Goal: Information Seeking & Learning: Learn about a topic

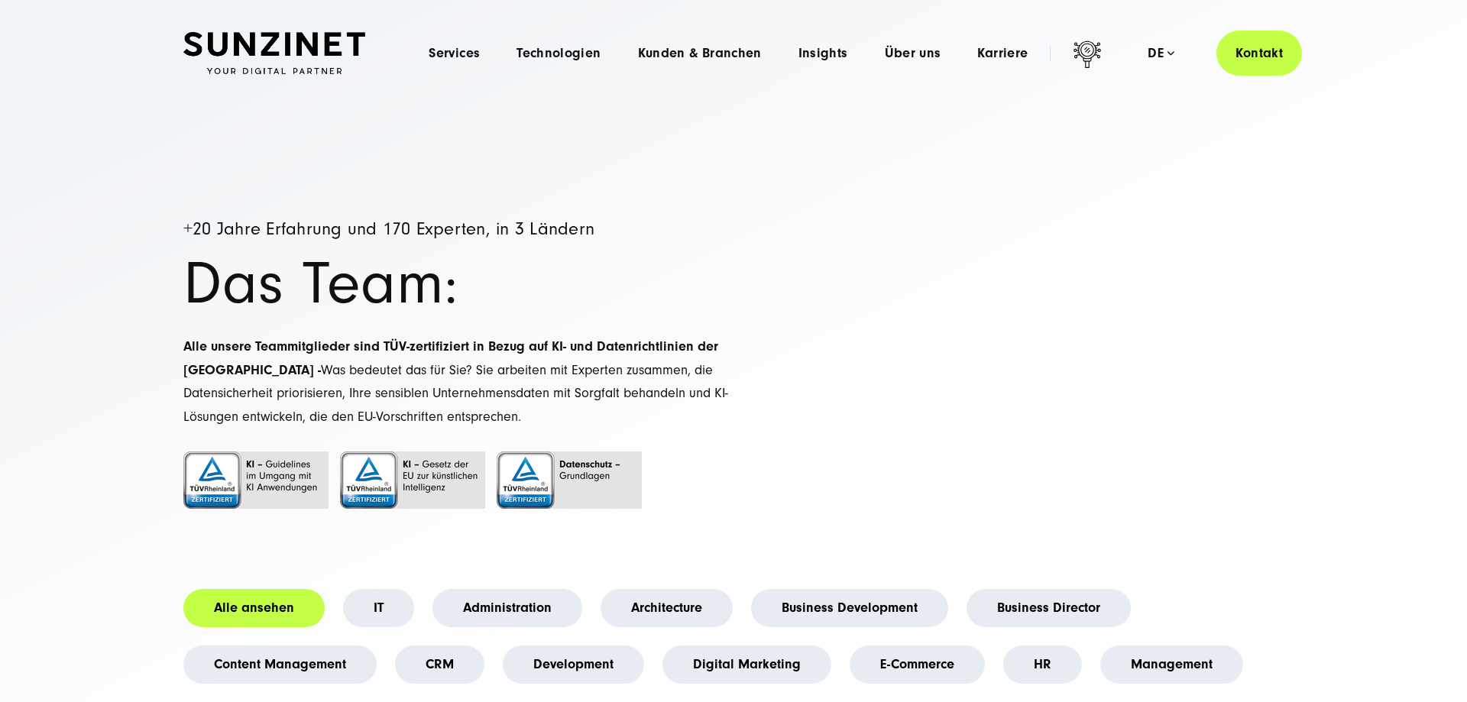
scroll to position [234, 0]
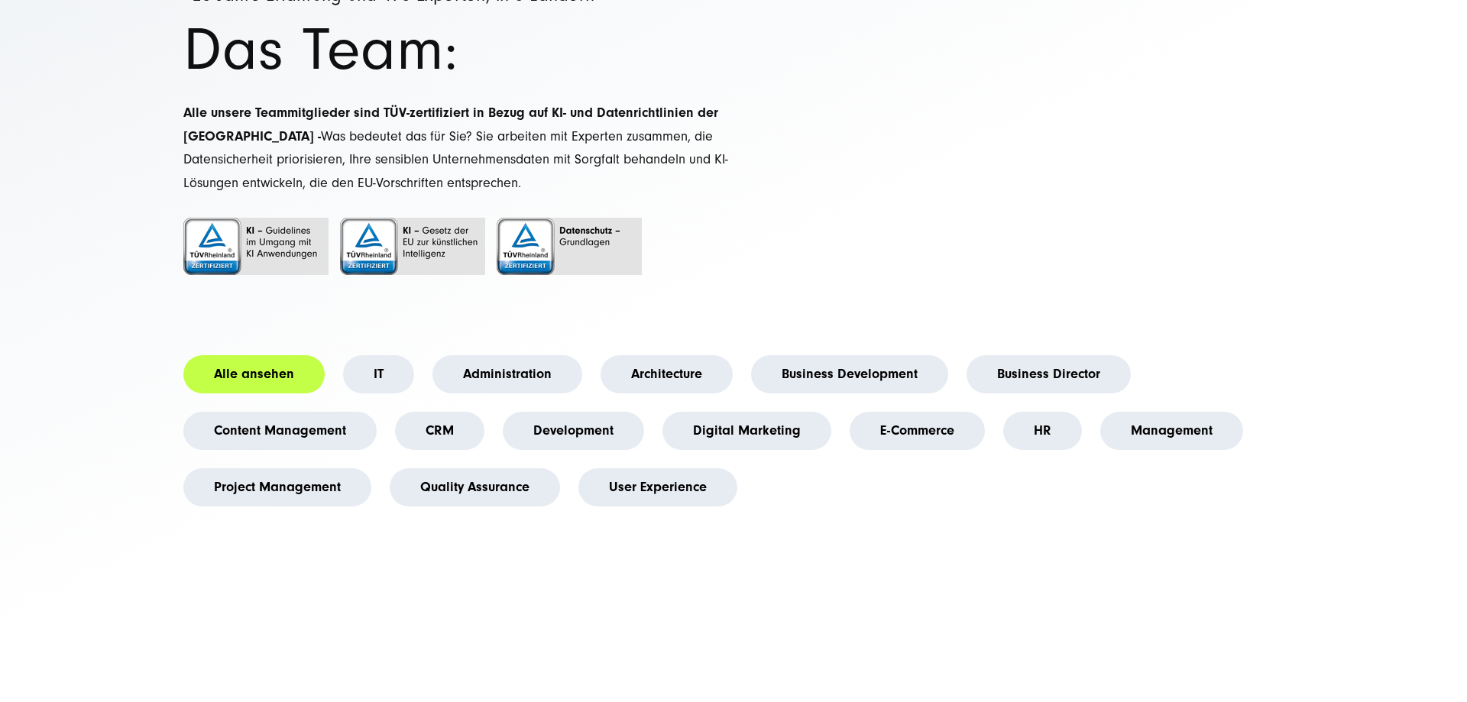
click at [231, 396] on li "Alle ansehen" at bounding box center [254, 374] width 160 height 57
click at [241, 383] on link "Alle ansehen" at bounding box center [253, 374] width 141 height 38
click at [274, 513] on li "Project Management" at bounding box center [277, 487] width 206 height 57
click at [275, 493] on link "Project Management" at bounding box center [277, 487] width 188 height 38
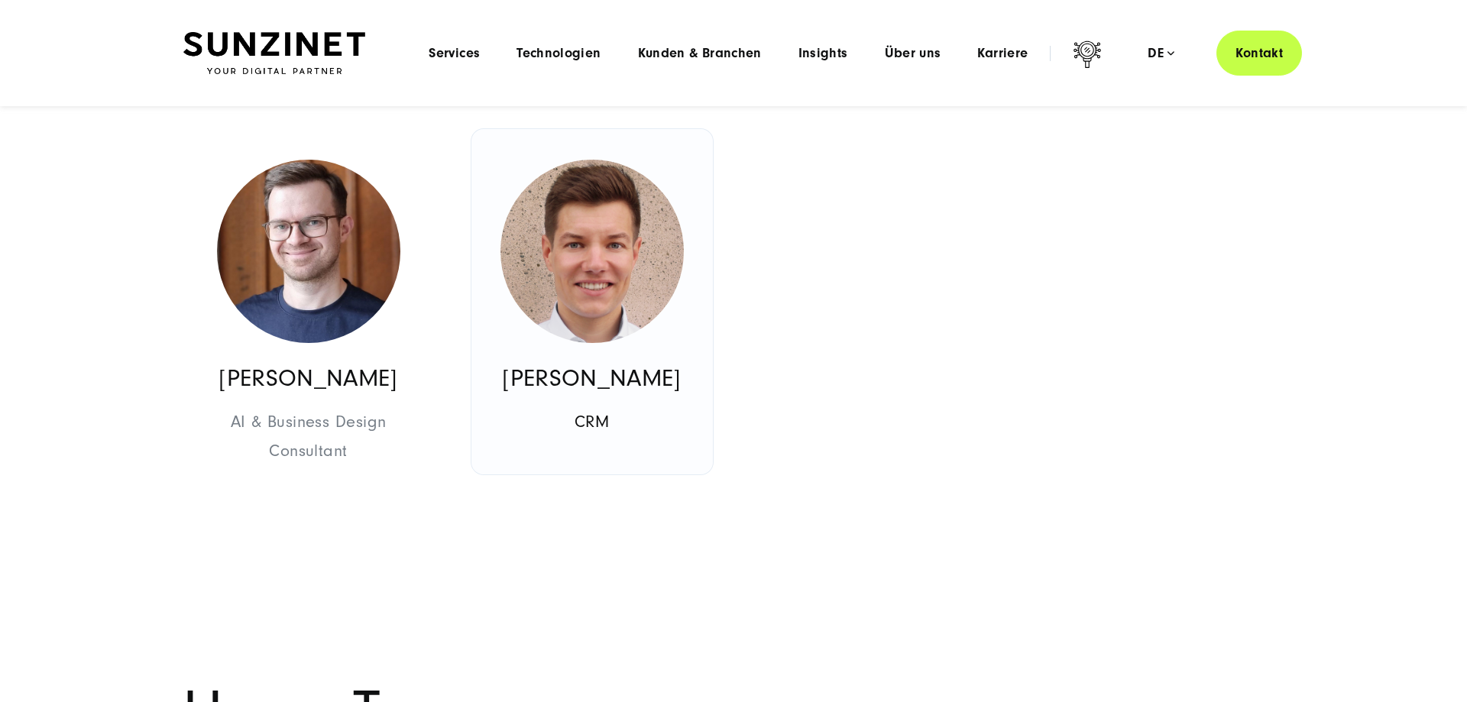
scroll to position [2883, 0]
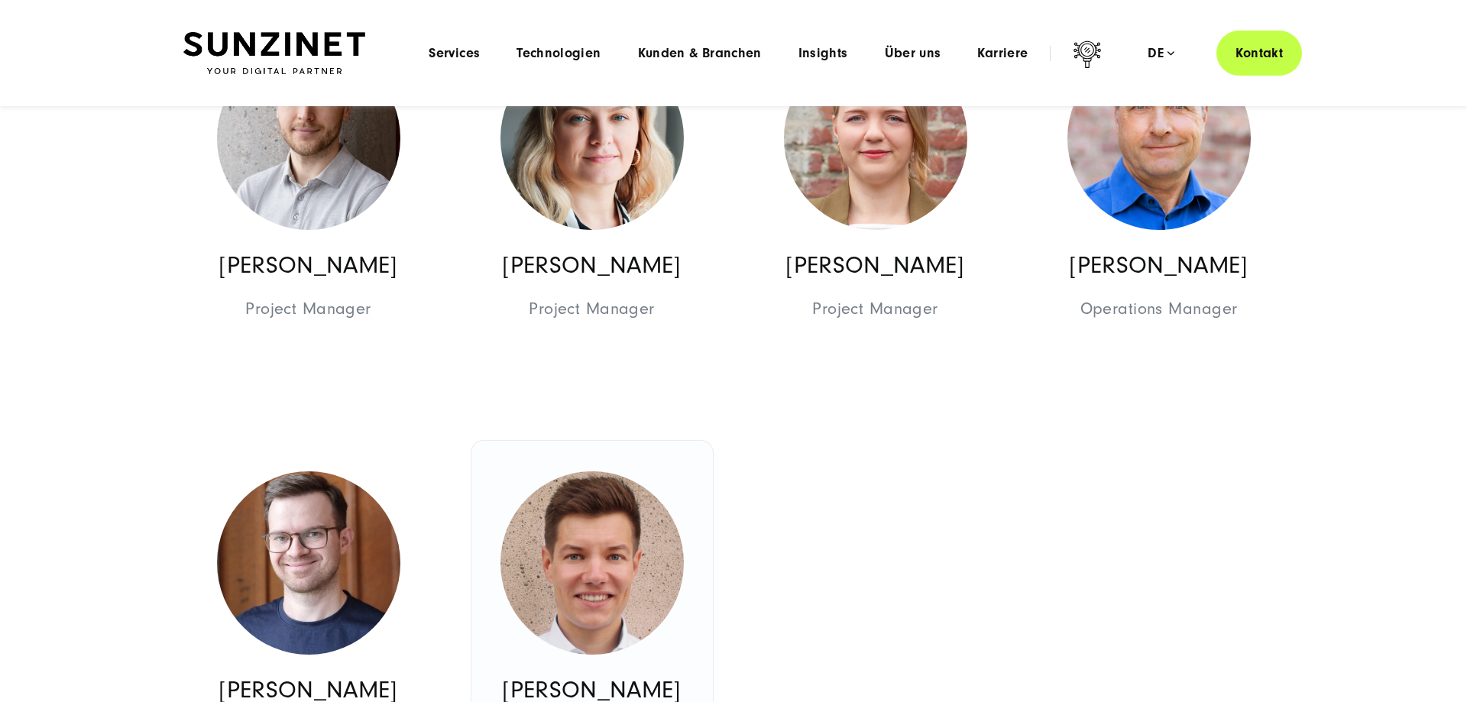
click at [485, 510] on link "[PERSON_NAME] CRM CRM Project Management" at bounding box center [591, 613] width 241 height 345
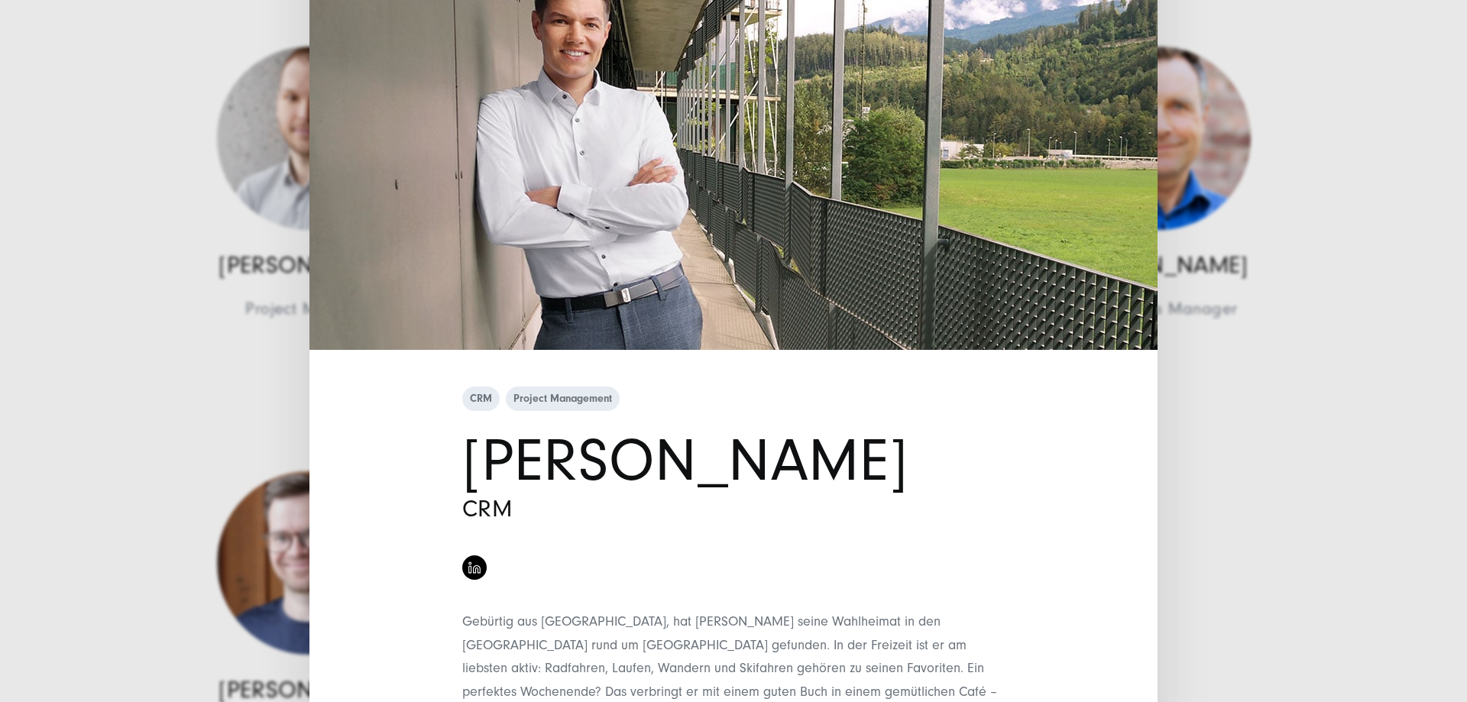
scroll to position [248, 0]
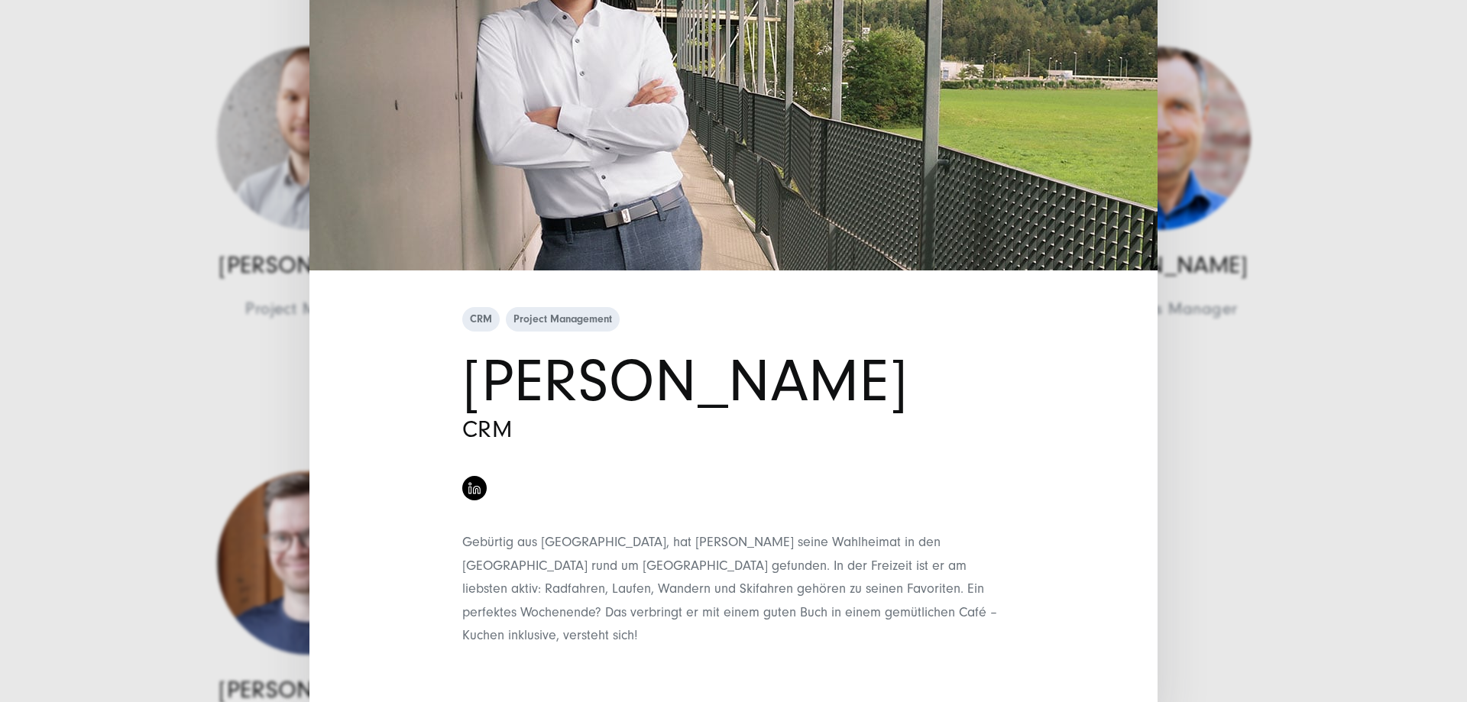
click at [1207, 406] on div "CRM Project Management [PERSON_NAME] CRM" at bounding box center [733, 351] width 1467 height 702
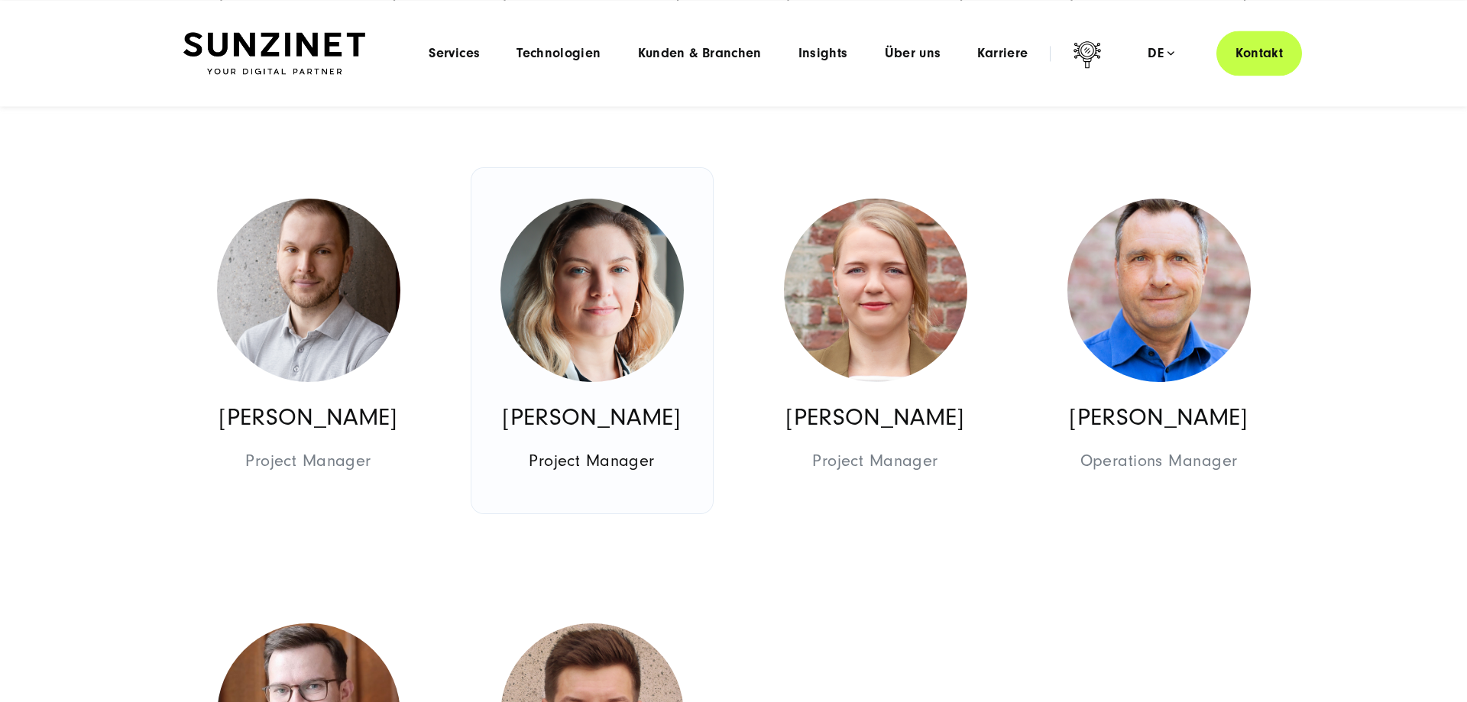
scroll to position [2727, 0]
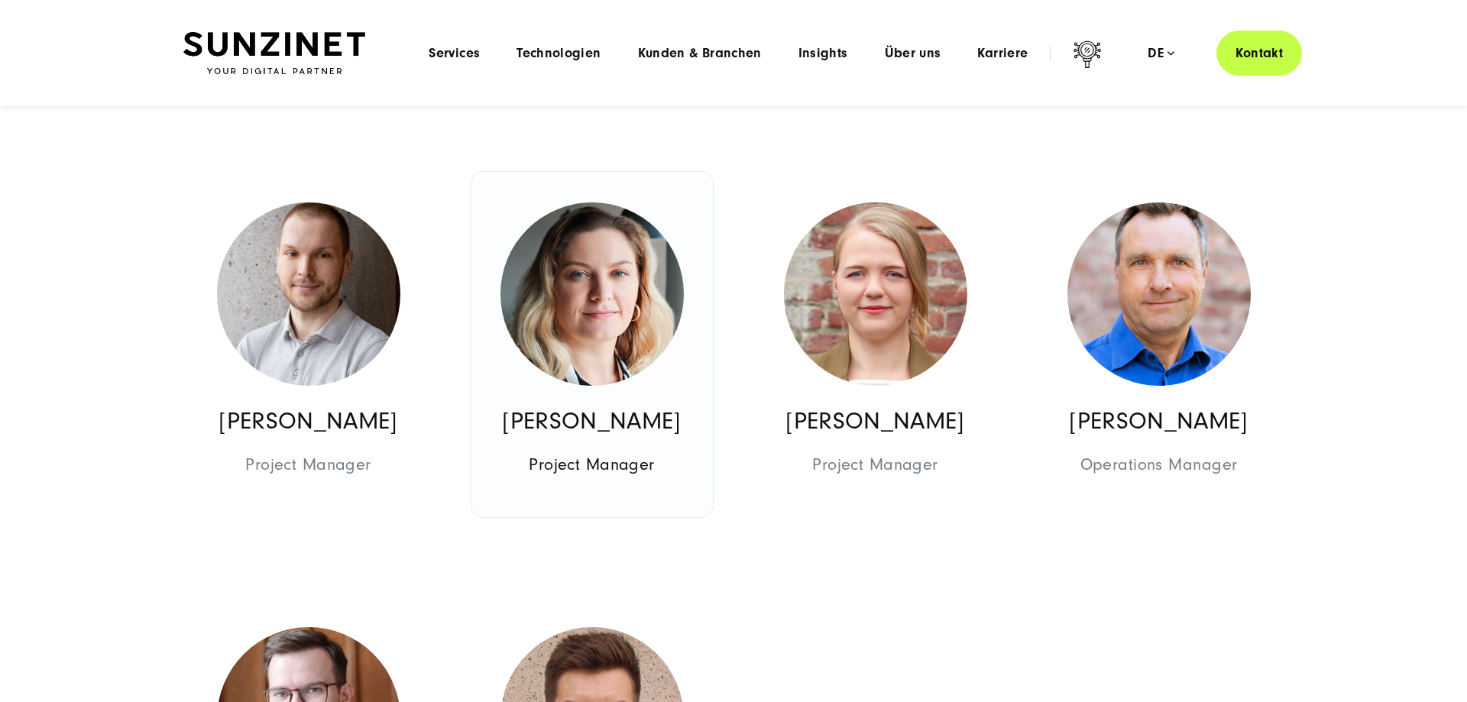
click at [588, 328] on img at bounding box center [591, 293] width 183 height 183
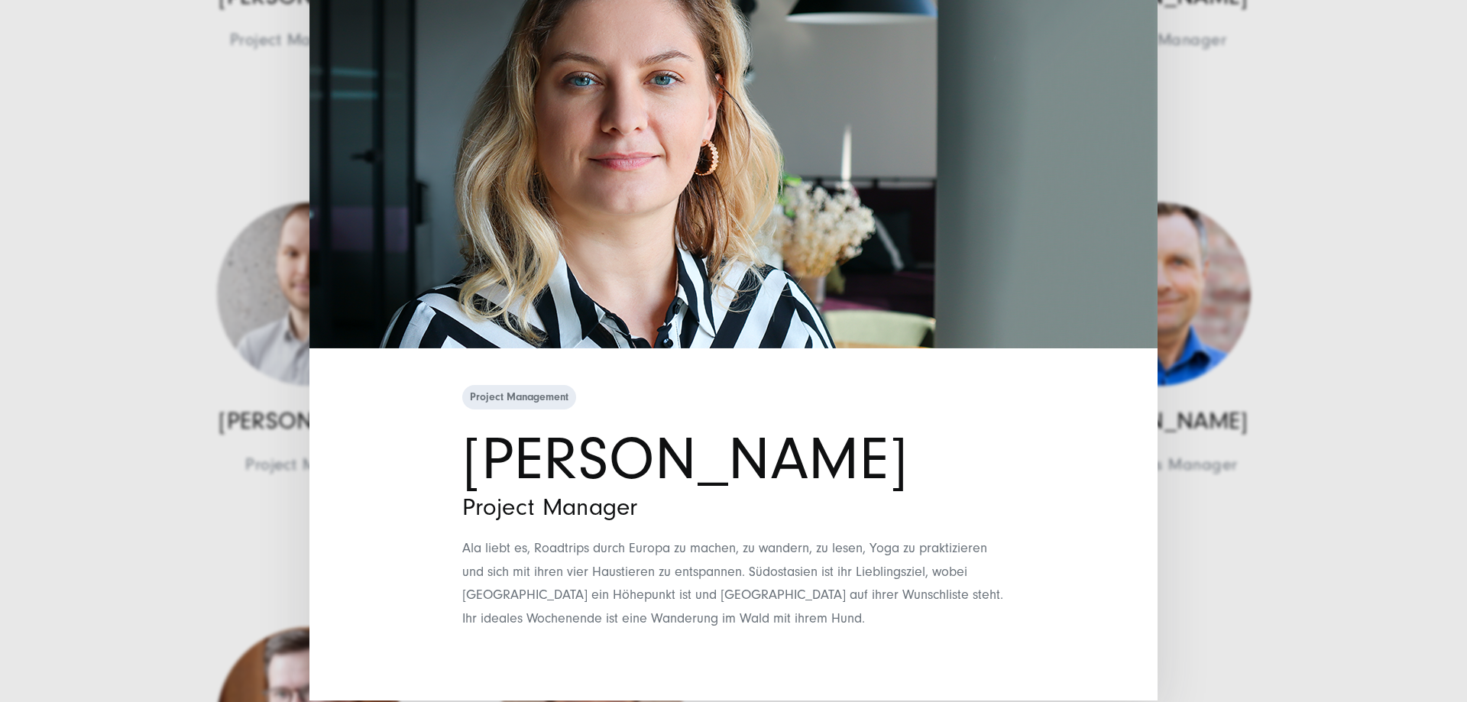
scroll to position [176, 0]
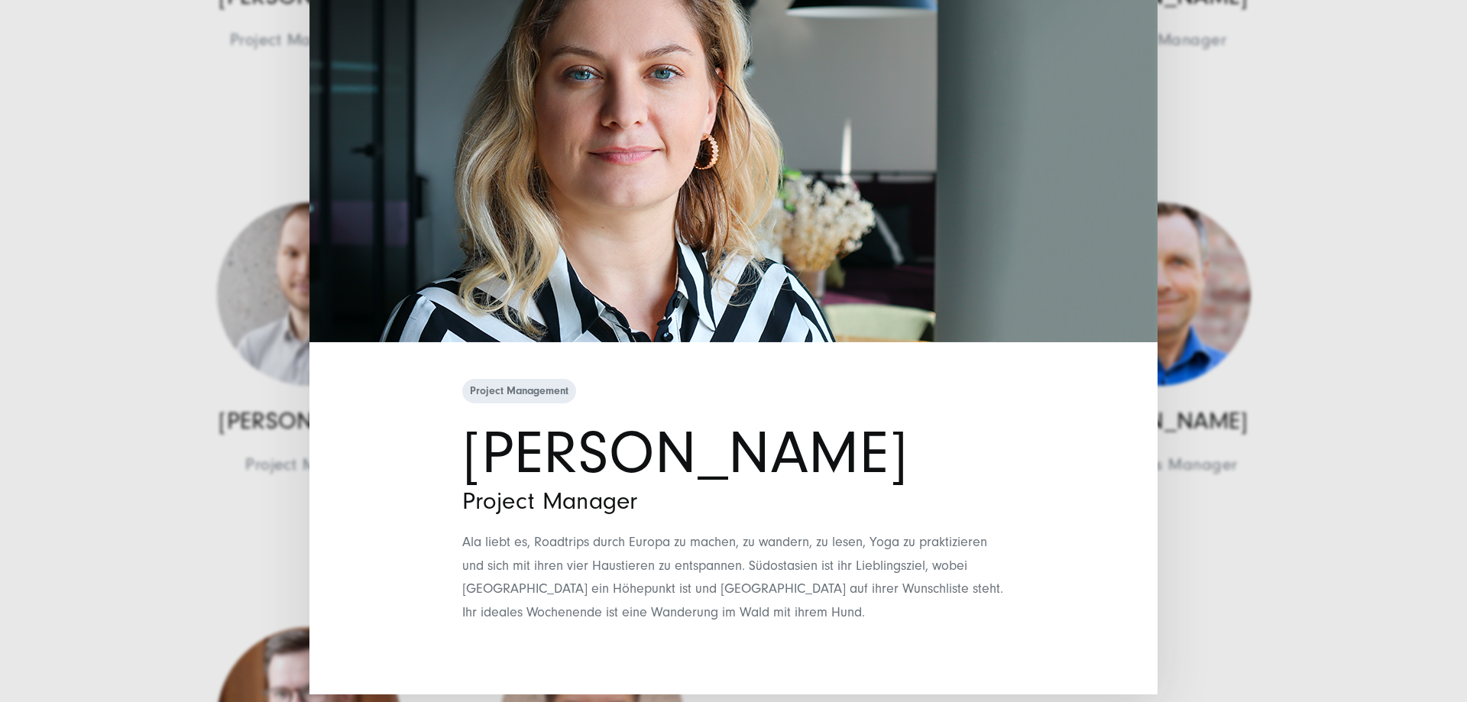
click at [1141, 397] on div "Project Management [PERSON_NAME] Project Manager Ala liebt es, Roadtrips durch …" at bounding box center [733, 535] width 848 height 319
click at [1201, 400] on div "Project Management [PERSON_NAME] Project Manager Ala liebt es, Roadtrips durch …" at bounding box center [733, 351] width 1467 height 702
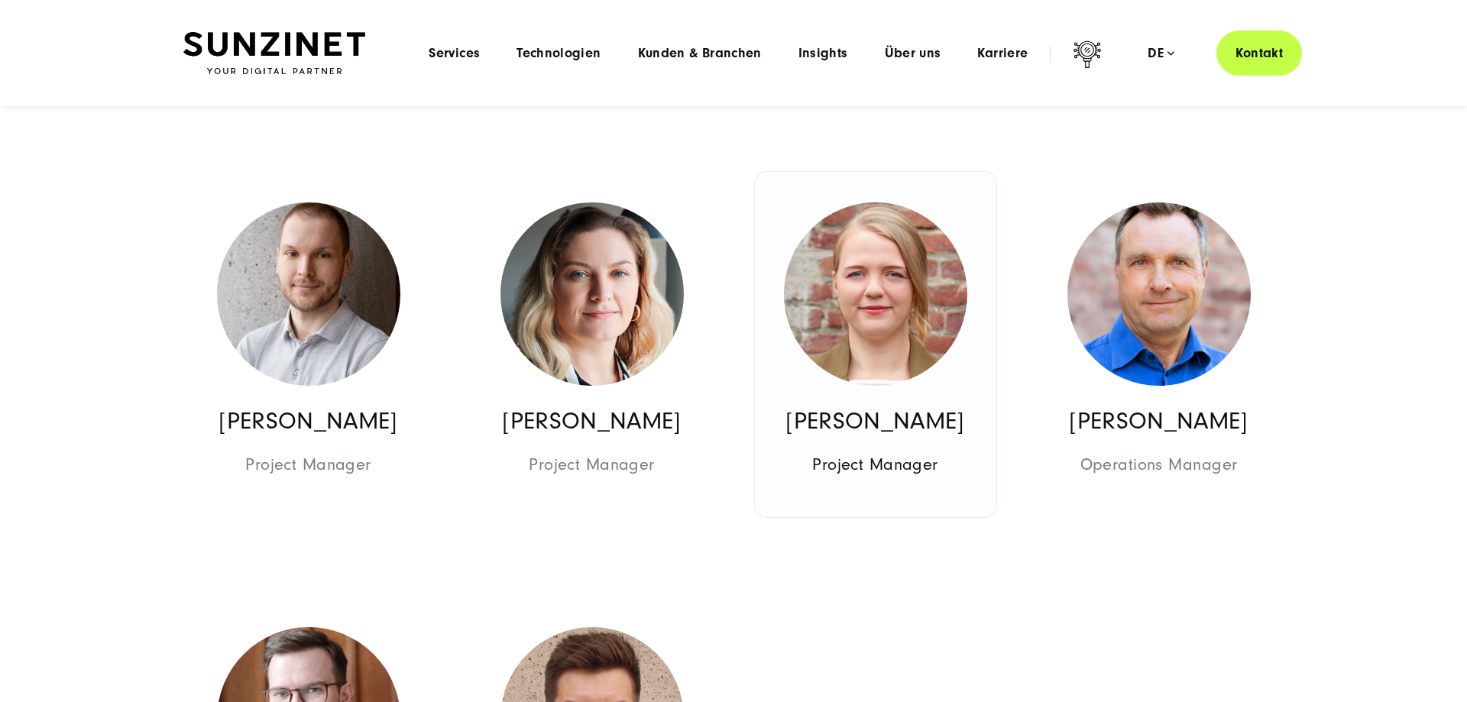
click at [898, 358] on img at bounding box center [875, 293] width 183 height 183
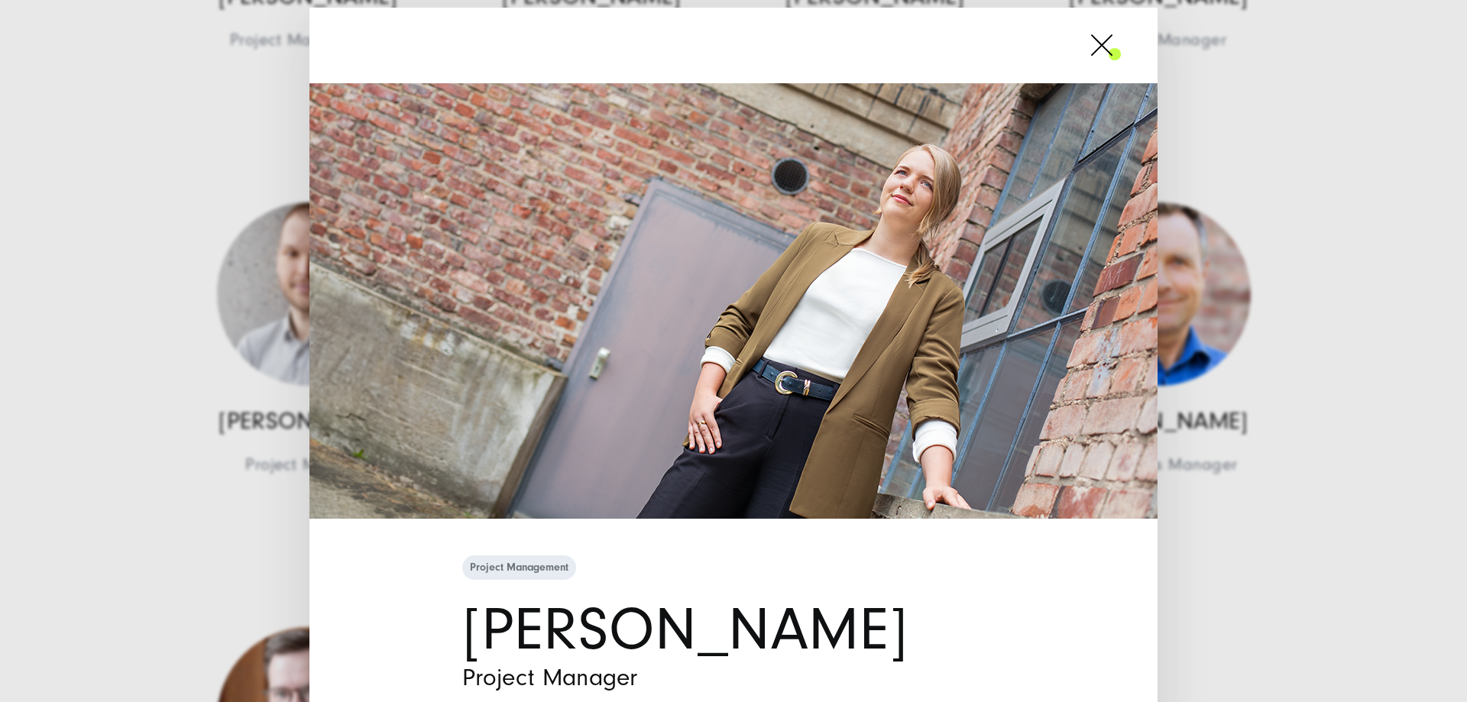
click at [1222, 403] on div "Project Management [PERSON_NAME] Project Manager" at bounding box center [733, 351] width 1467 height 702
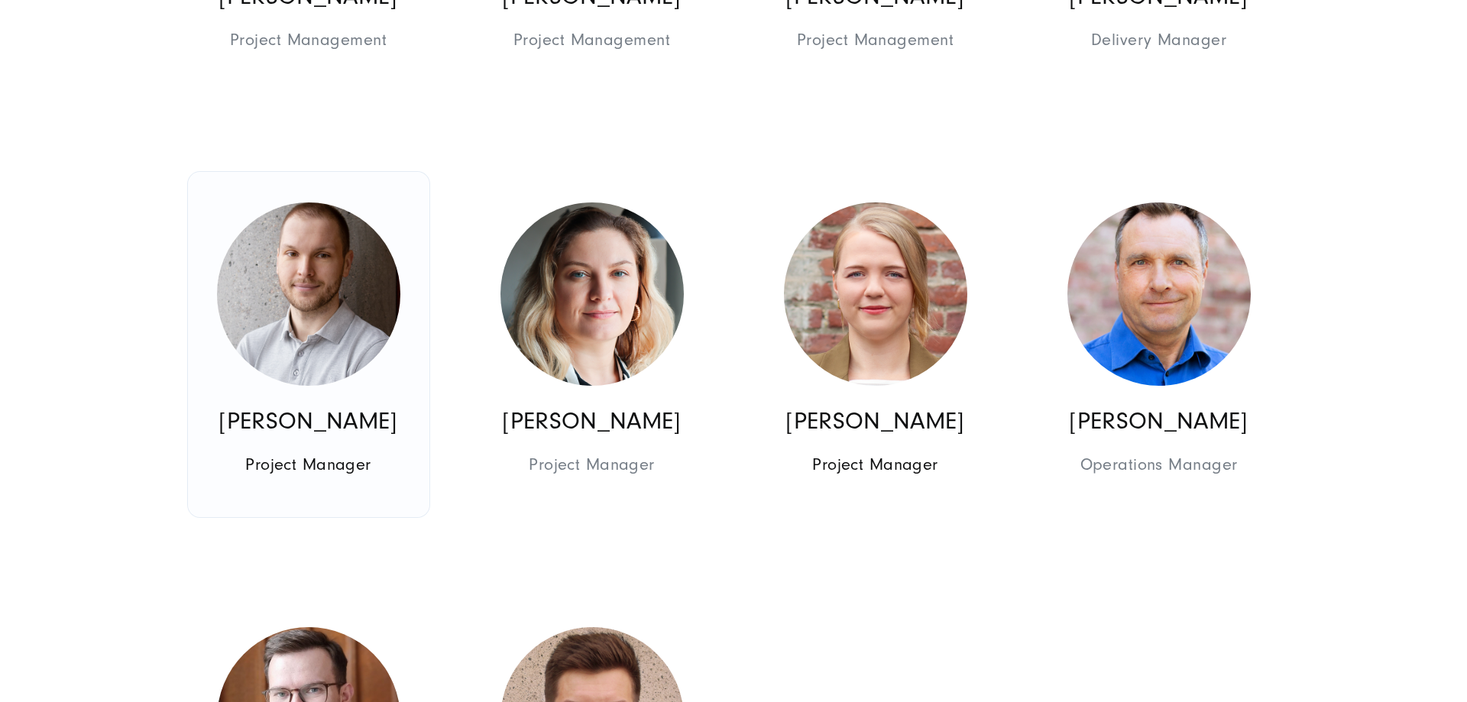
scroll to position [3117, 0]
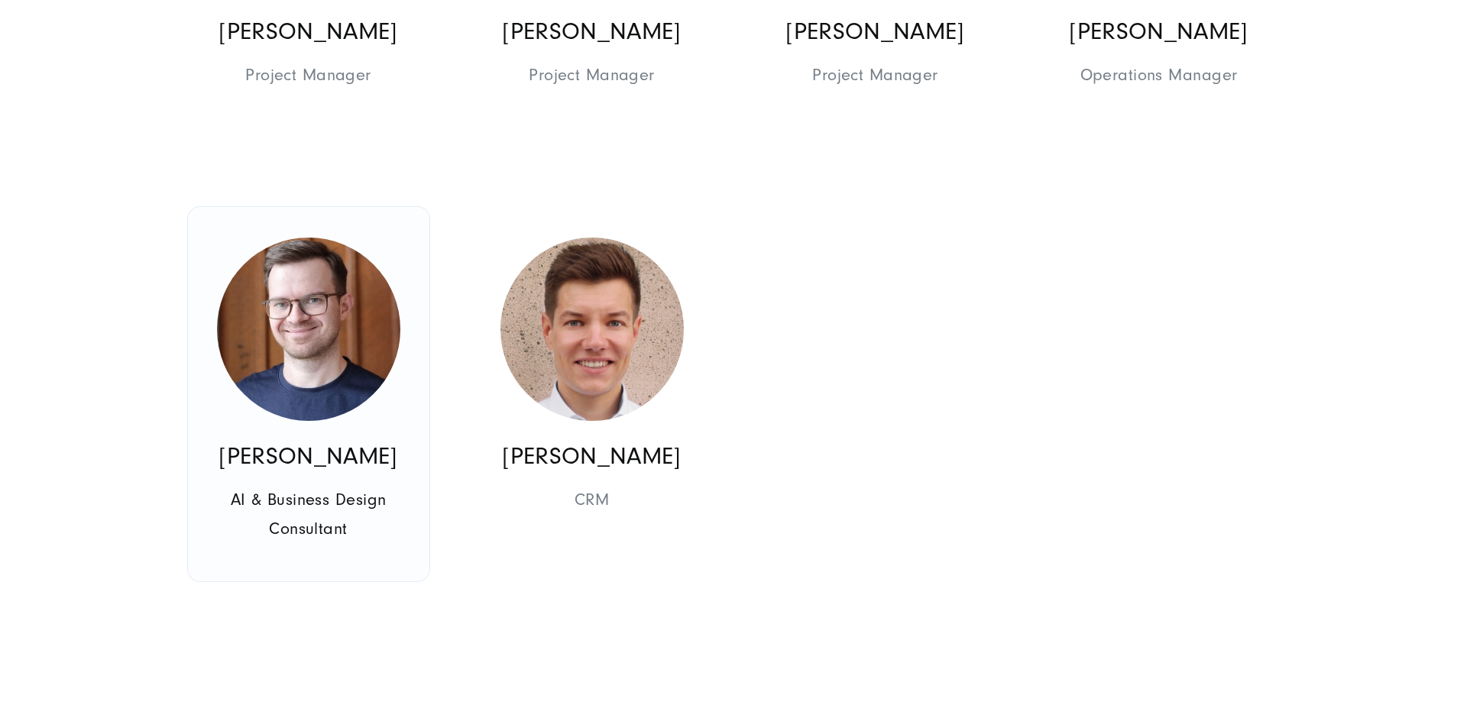
click at [320, 364] on img at bounding box center [308, 329] width 183 height 183
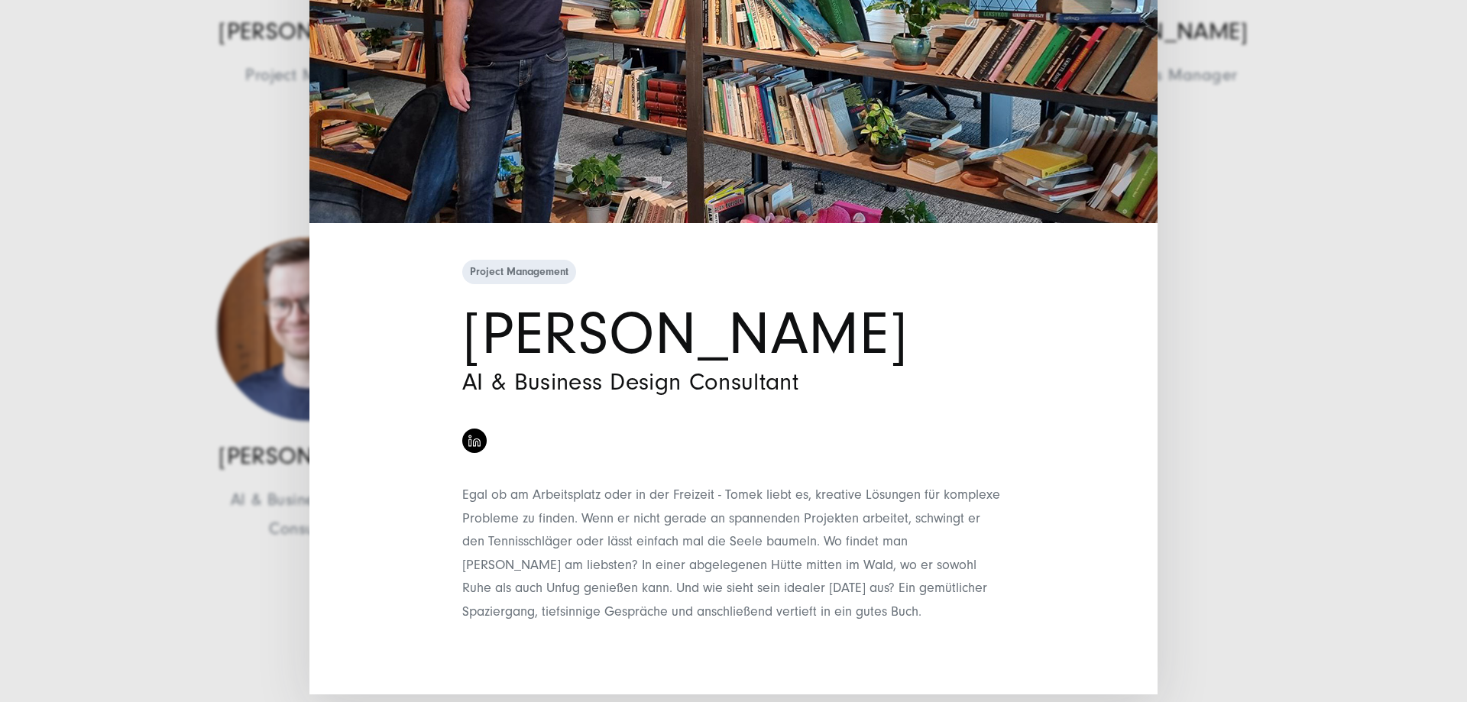
click at [1163, 367] on div "Project Management [PERSON_NAME] AI & Business Design Consultant" at bounding box center [733, 351] width 1467 height 702
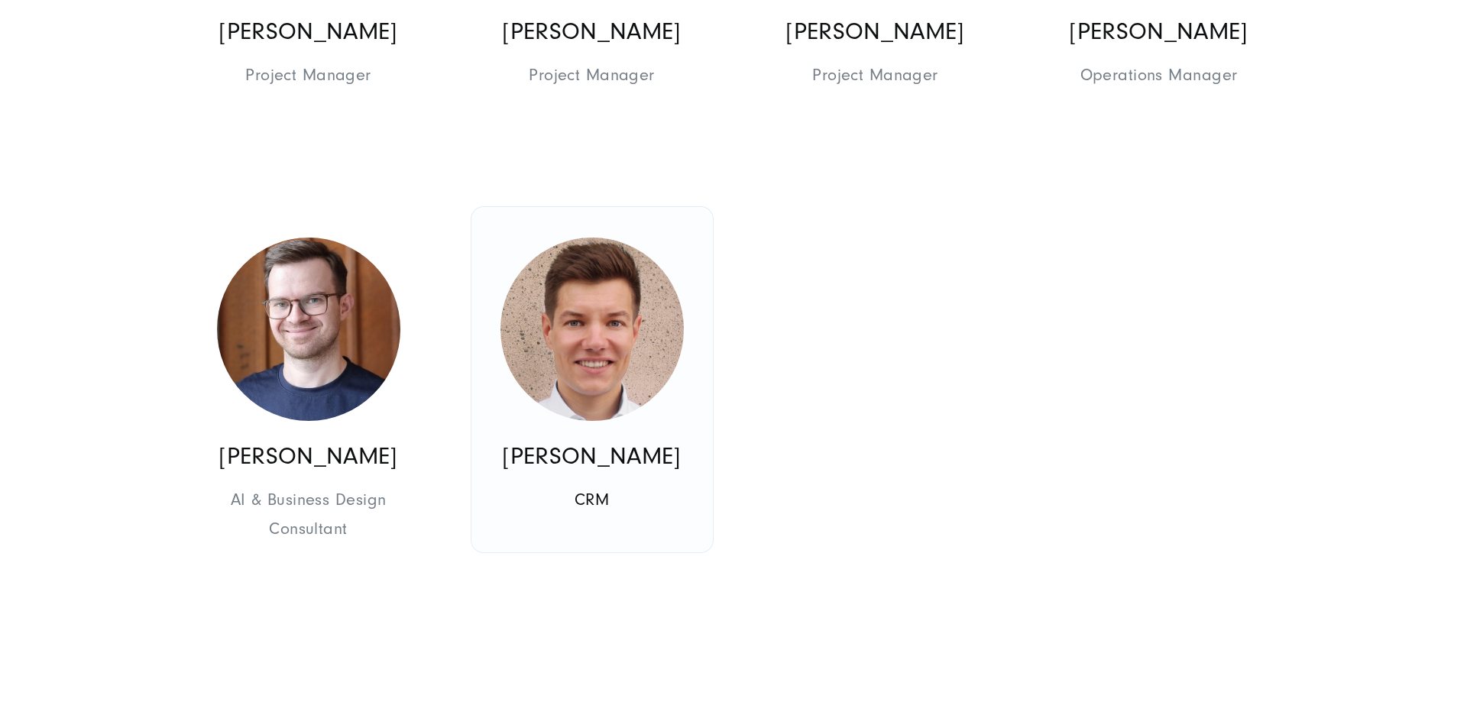
click at [584, 345] on img at bounding box center [591, 329] width 183 height 183
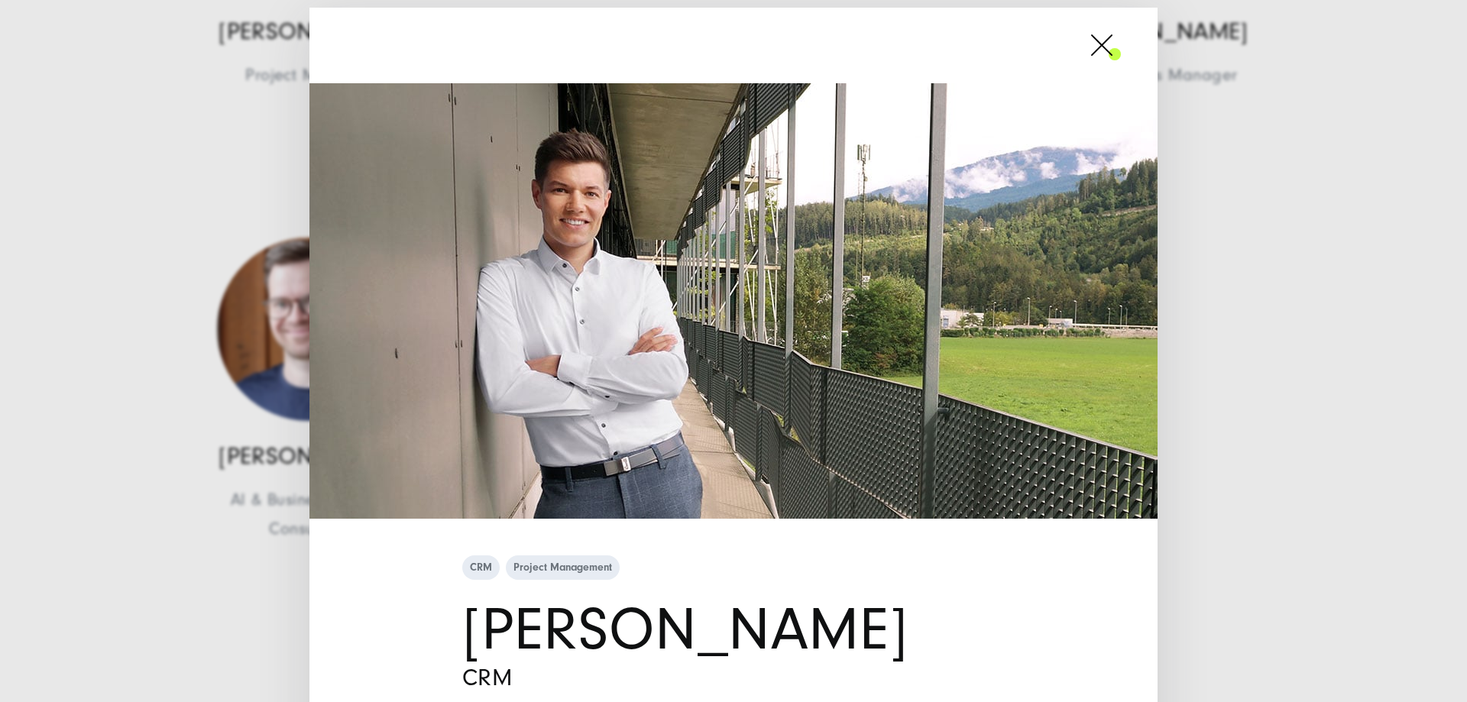
click at [1218, 364] on div "CRM Project Management [PERSON_NAME] CRM" at bounding box center [733, 351] width 1467 height 702
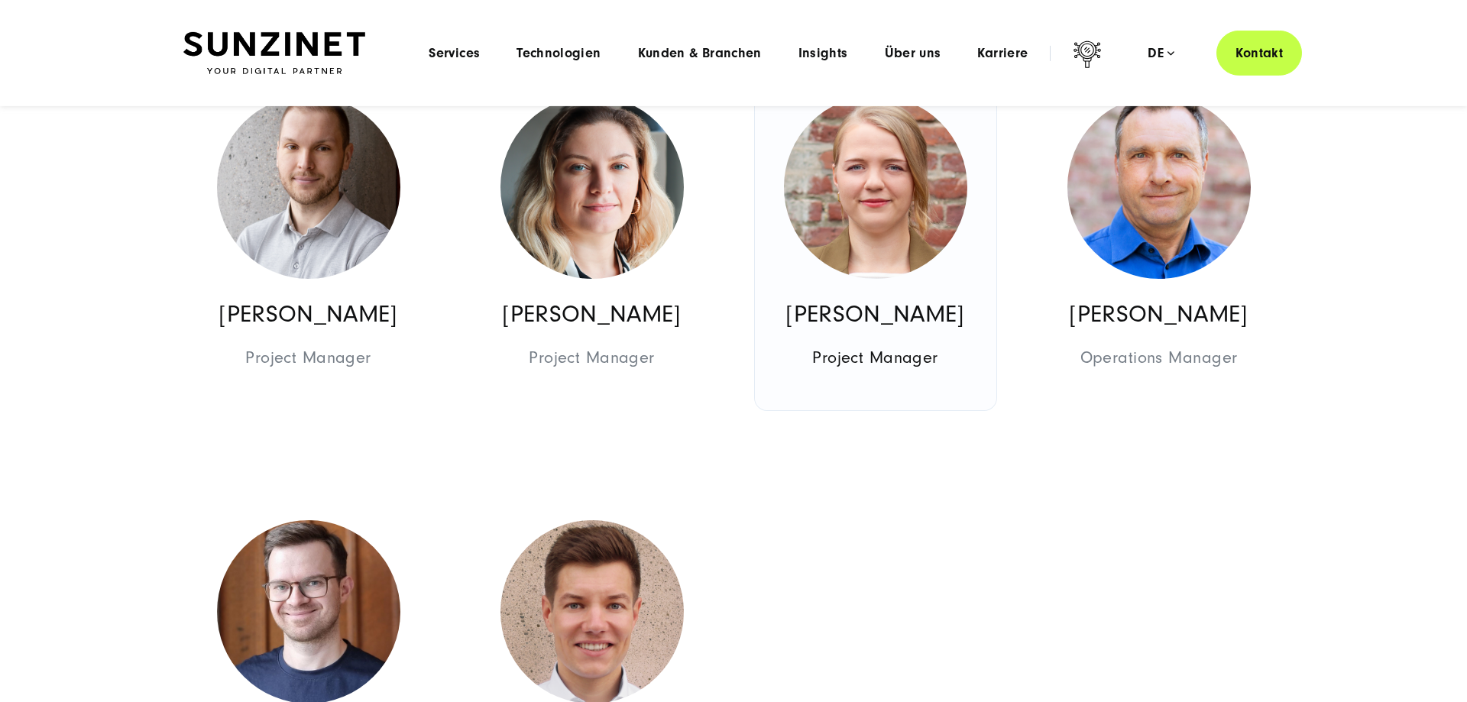
scroll to position [2805, 0]
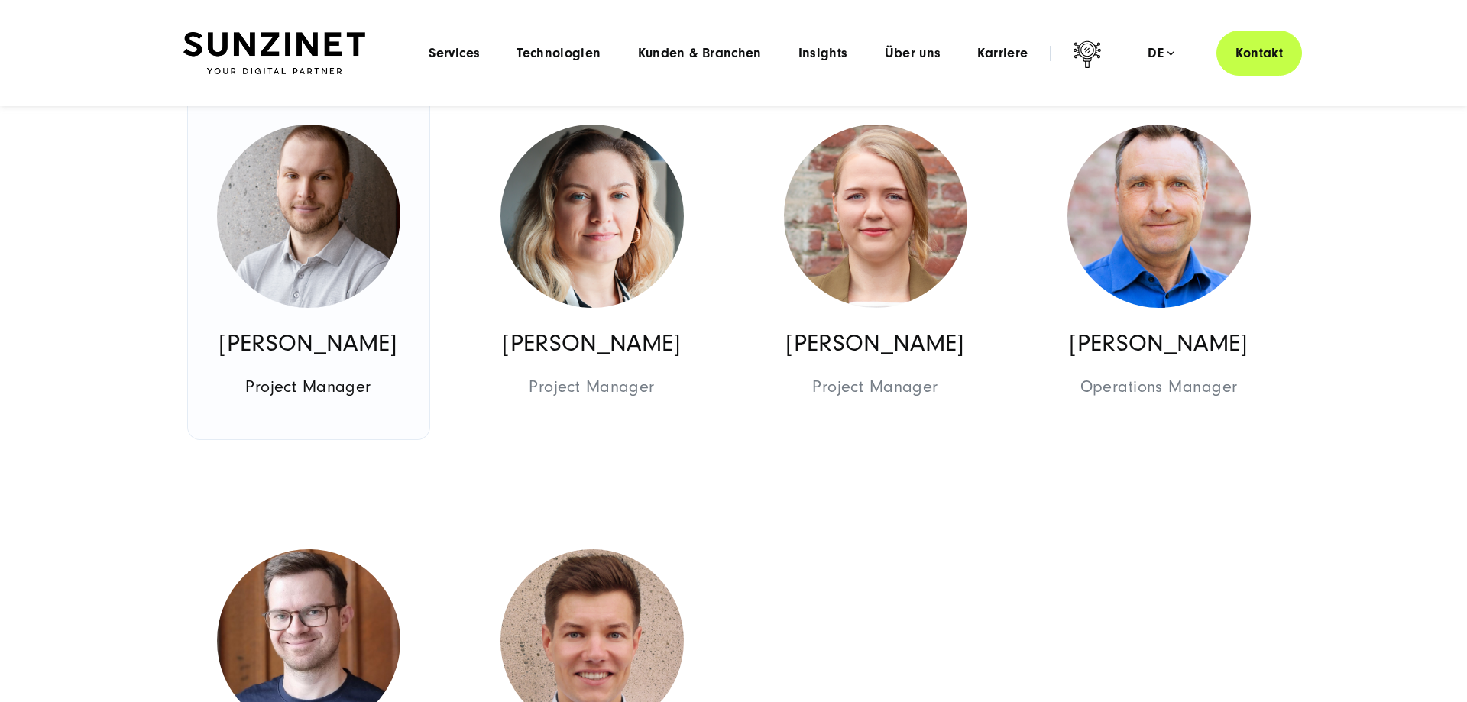
click at [280, 255] on img at bounding box center [308, 216] width 183 height 183
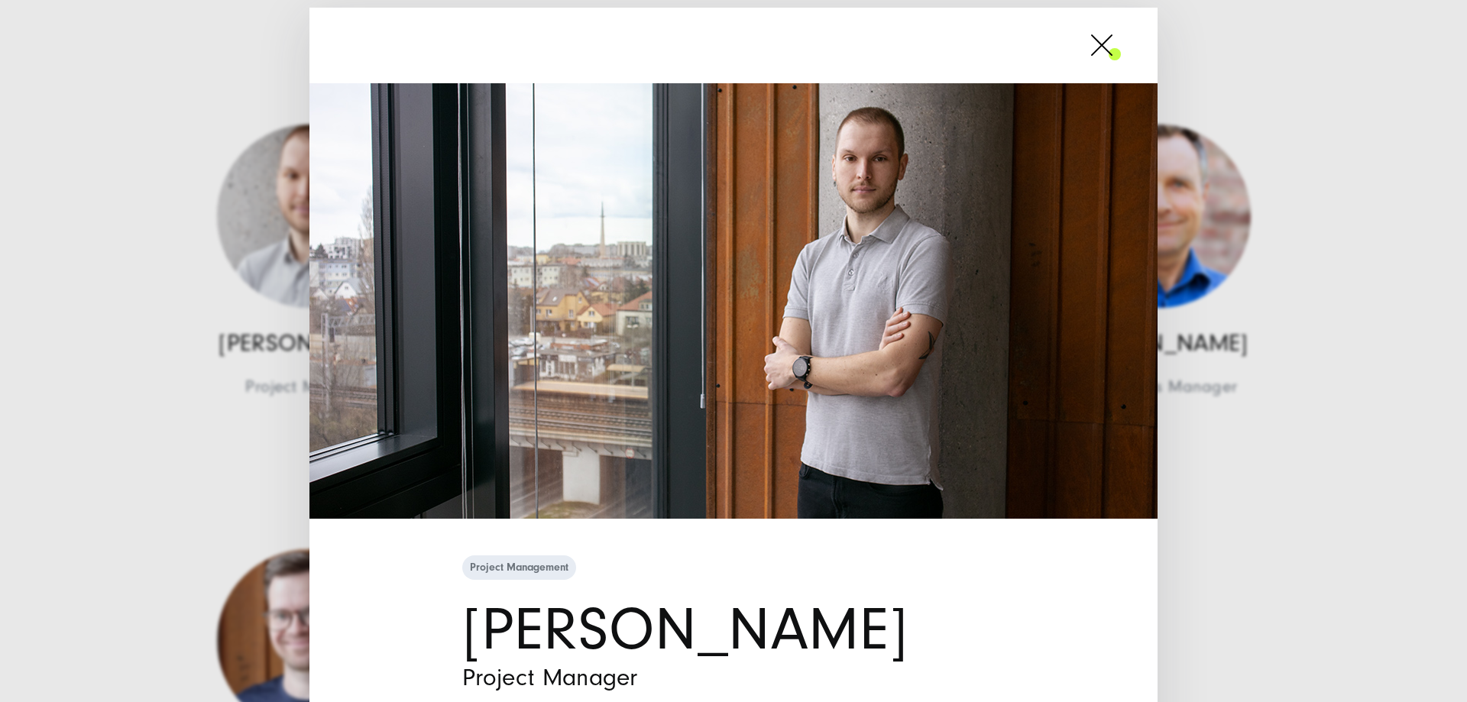
click at [1206, 361] on div "Project Management [PERSON_NAME] Project Manager" at bounding box center [733, 351] width 1467 height 702
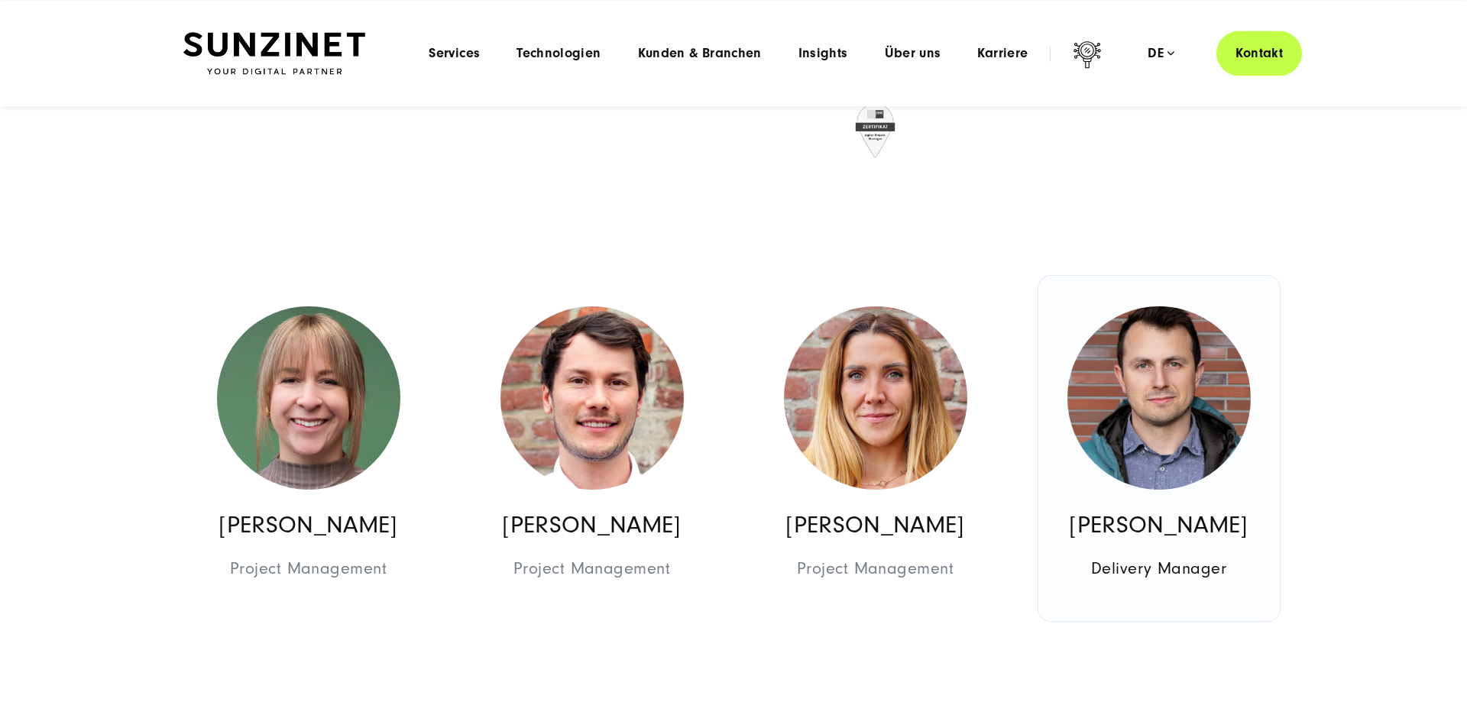
scroll to position [2182, 0]
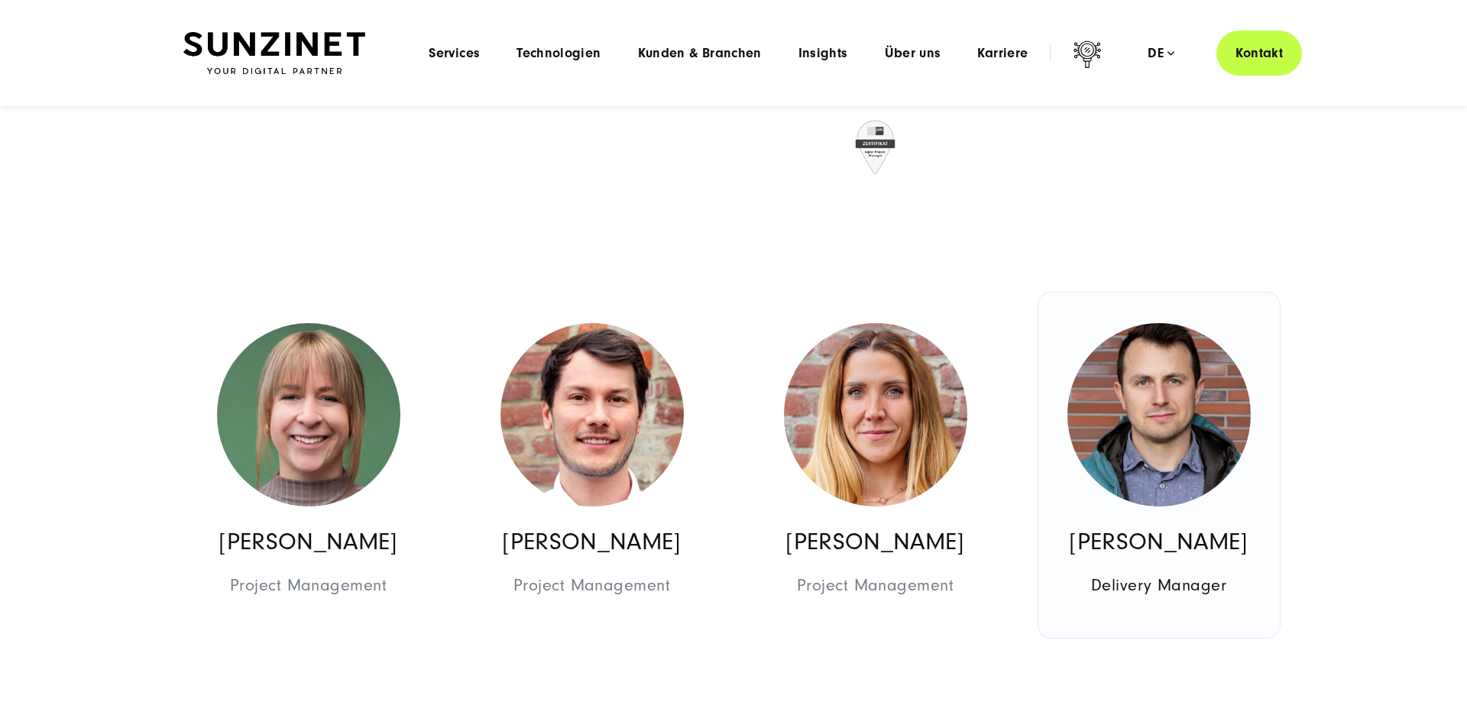
click at [1187, 375] on img at bounding box center [1158, 414] width 183 height 183
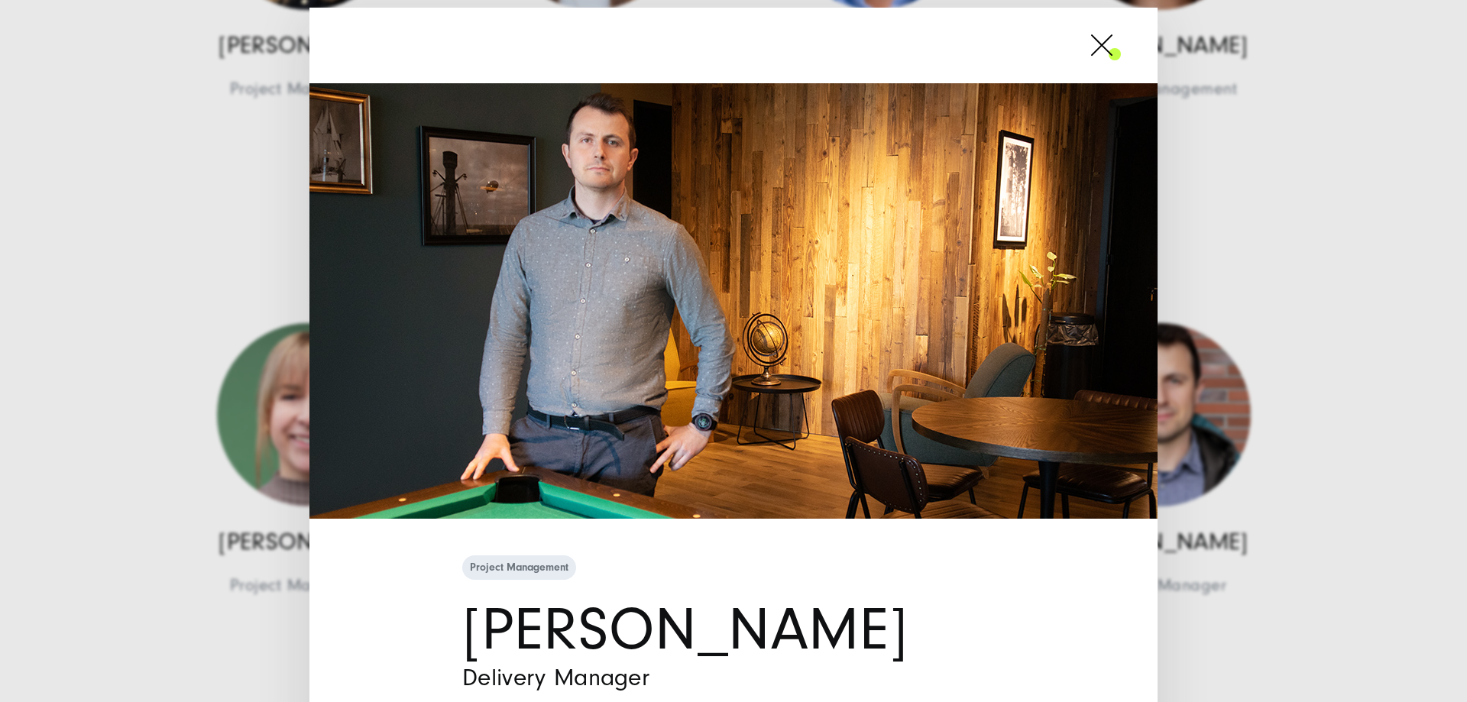
click at [1148, 374] on img at bounding box center [733, 300] width 848 height 435
click at [1306, 376] on div "Project Management [PERSON_NAME] Delivery Manager" at bounding box center [733, 351] width 1467 height 702
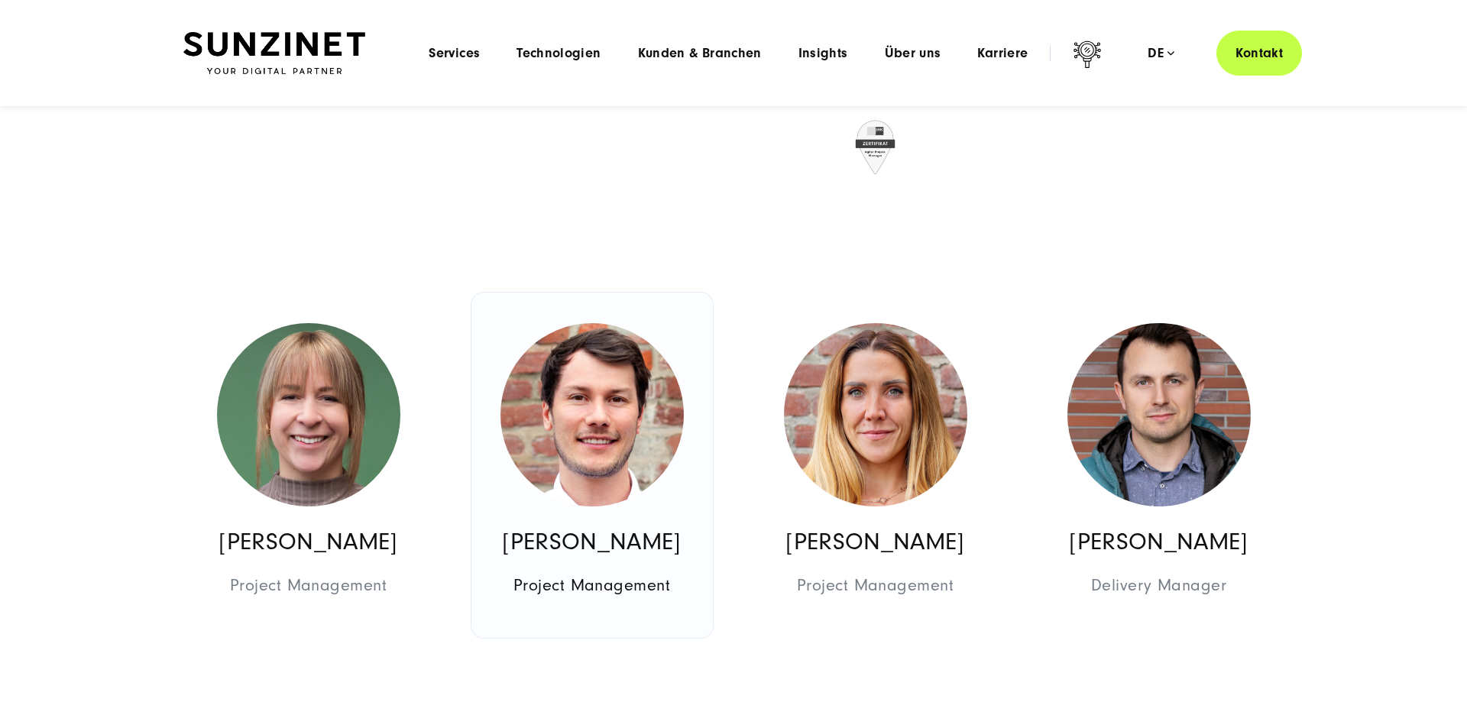
click at [626, 390] on img at bounding box center [591, 414] width 183 height 183
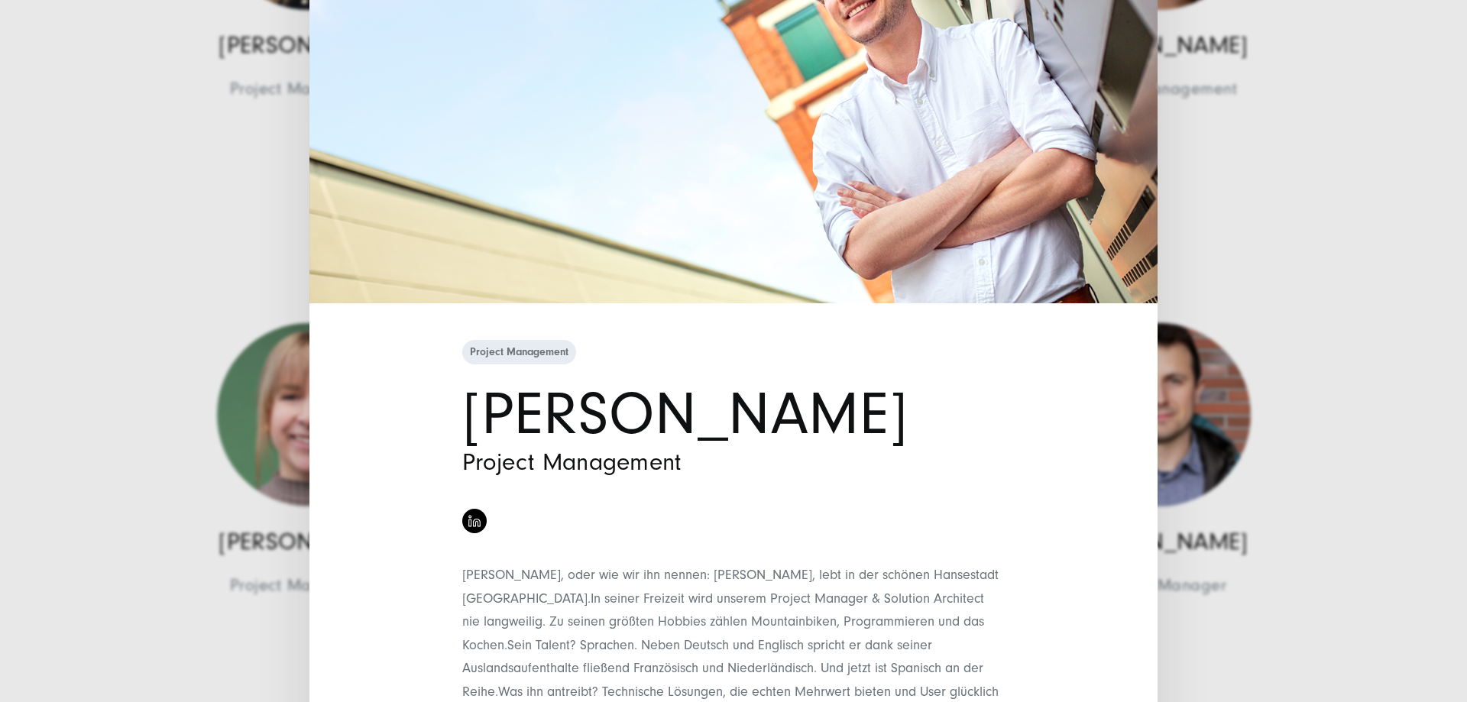
scroll to position [296, 0]
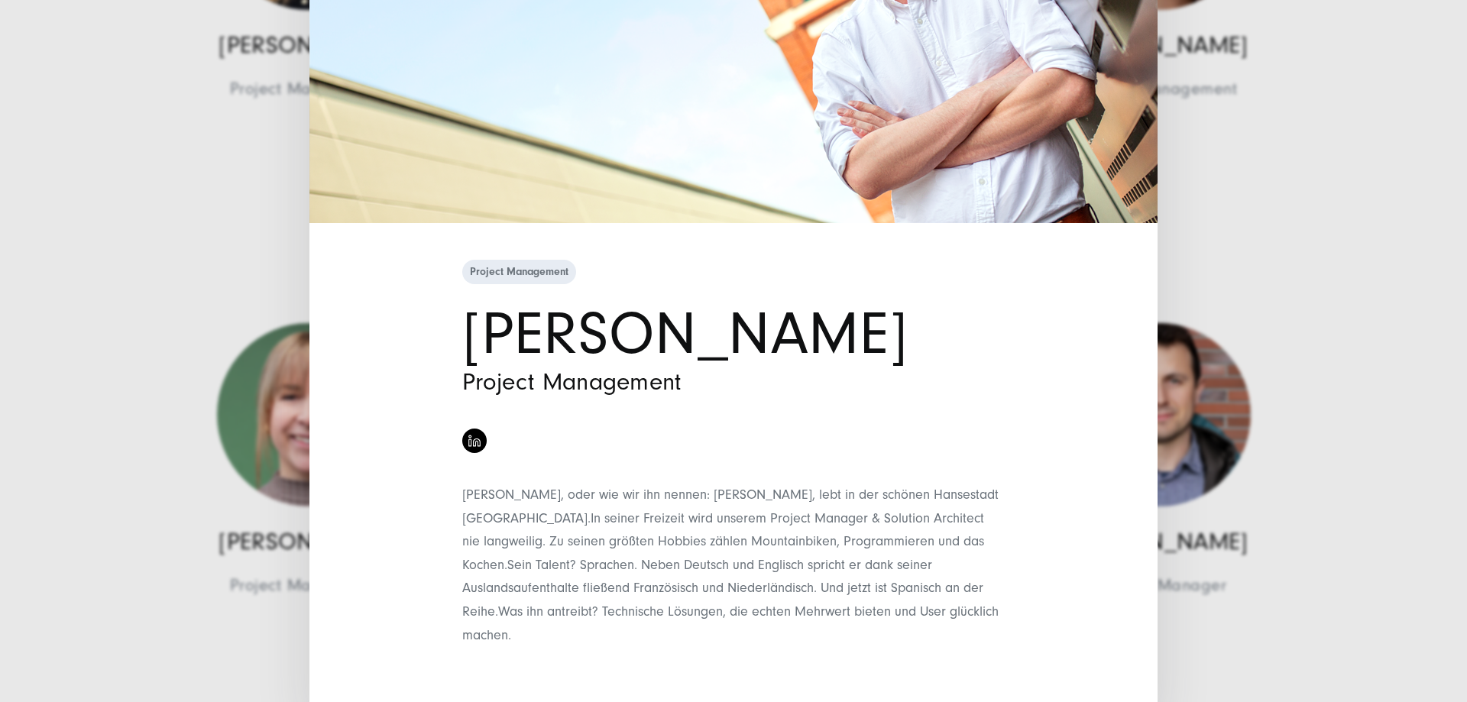
click at [1202, 403] on div "Project Management [PERSON_NAME] Project Management [PERSON_NAME], oder wie wir…" at bounding box center [733, 351] width 1467 height 702
